Goal: Check status: Check status

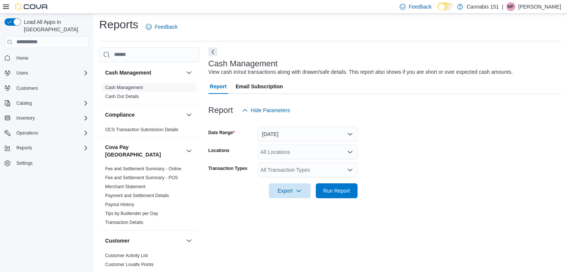
scroll to position [178, 0]
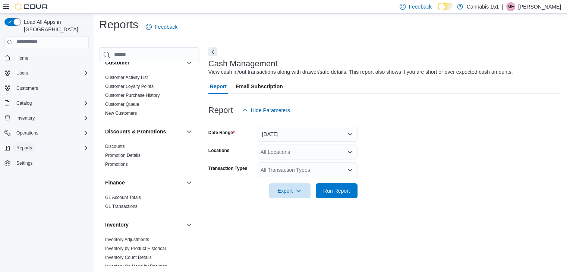
click at [29, 144] on span "Reports" at bounding box center [24, 147] width 16 height 9
click at [25, 176] on span "Reports" at bounding box center [21, 179] width 16 height 6
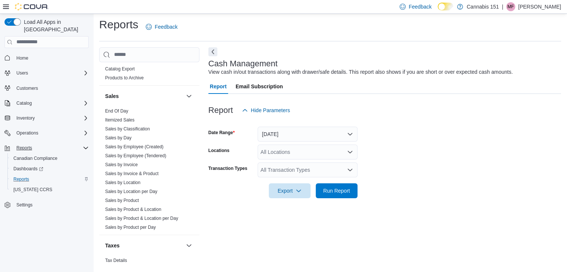
scroll to position [600, 0]
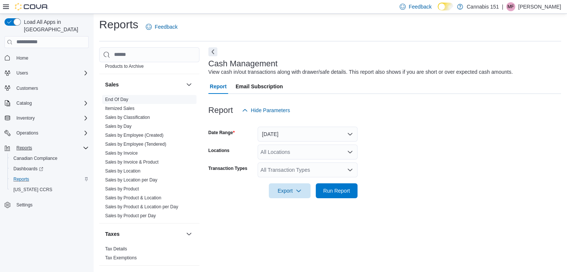
click at [125, 97] on span "End Of Day" at bounding box center [116, 100] width 23 height 6
click at [124, 97] on link "End Of Day" at bounding box center [116, 99] width 23 height 5
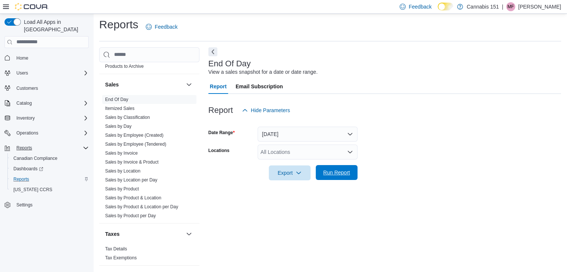
click at [337, 179] on span "Run Report" at bounding box center [336, 172] width 33 height 15
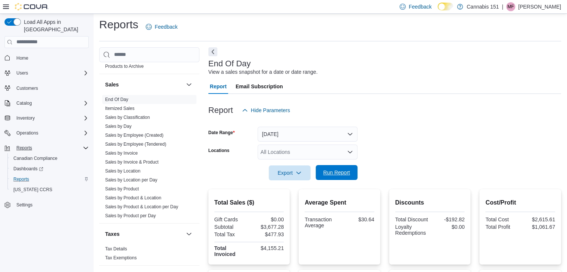
click at [347, 178] on span "Run Report" at bounding box center [336, 172] width 33 height 15
click at [335, 170] on span "Run Report" at bounding box center [336, 172] width 27 height 7
click at [348, 170] on span "Run Report" at bounding box center [336, 172] width 27 height 7
click at [345, 174] on span "Run Report" at bounding box center [336, 172] width 27 height 7
